Goal: Browse casually

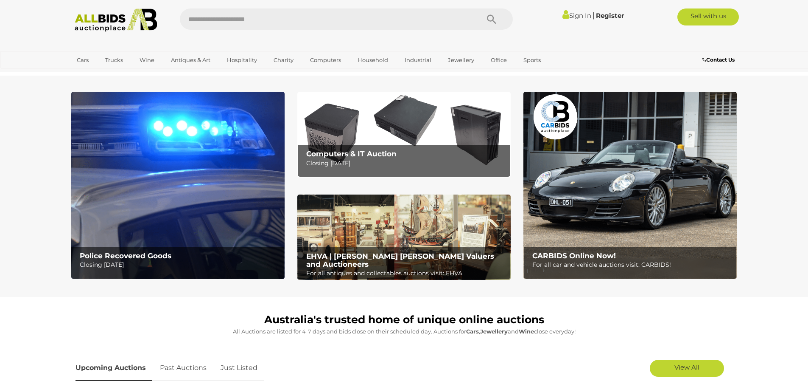
click at [619, 179] on img at bounding box center [630, 185] width 213 height 187
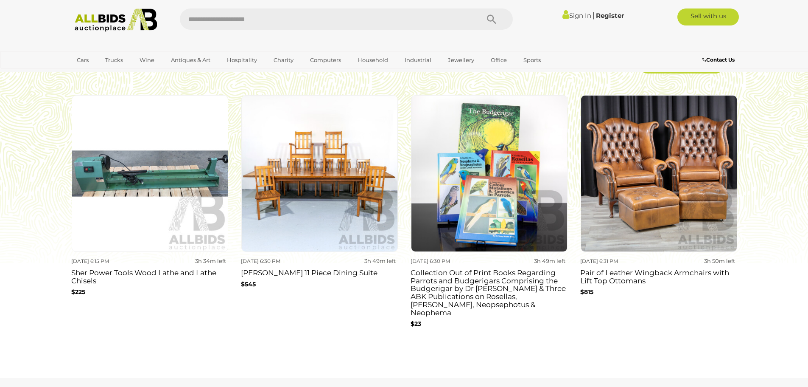
scroll to position [764, 0]
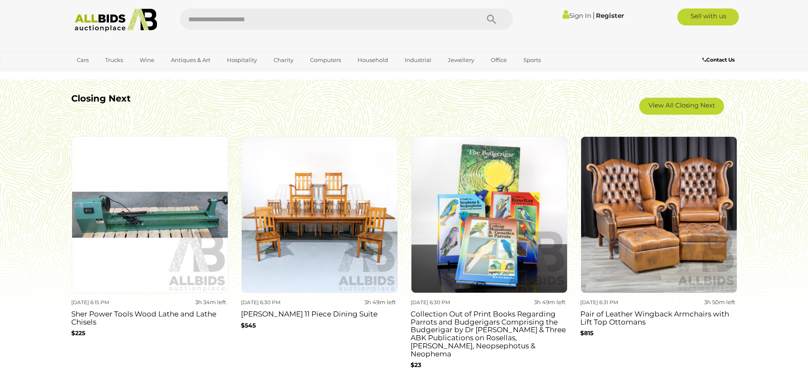
click at [302, 205] on img at bounding box center [319, 214] width 157 height 157
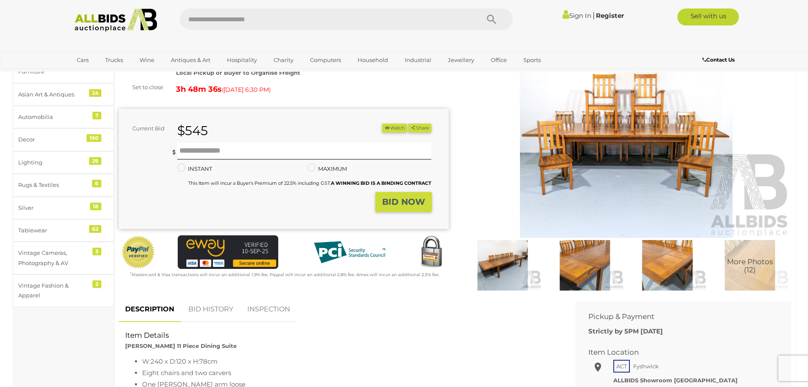
scroll to position [85, 0]
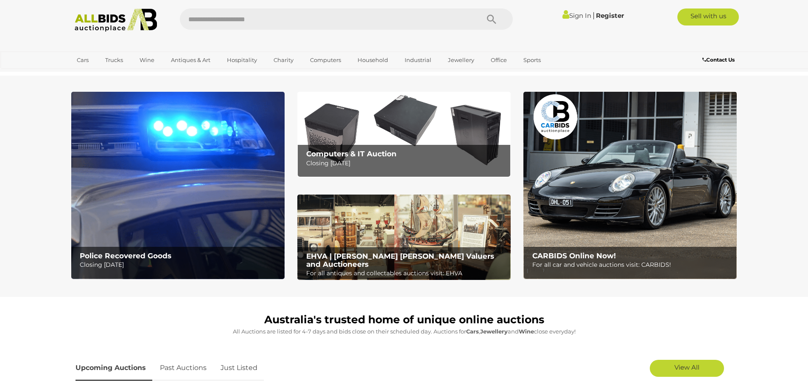
scroll to position [764, 0]
